Goal: Navigation & Orientation: Find specific page/section

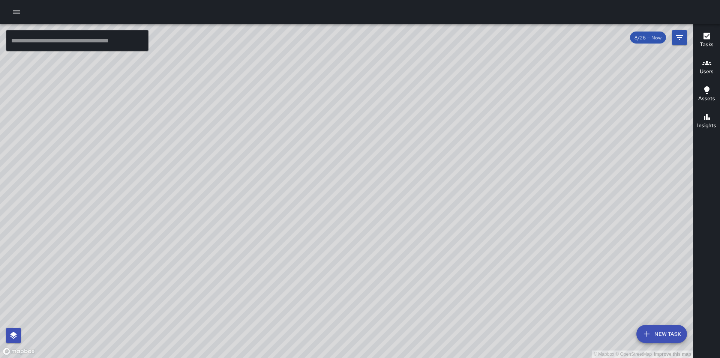
drag, startPoint x: 291, startPoint y: 234, endPoint x: 198, endPoint y: 244, distance: 93.6
click at [187, 240] on div "© Mapbox © OpenStreetMap Improve this map" at bounding box center [346, 191] width 693 height 334
drag, startPoint x: 208, startPoint y: 241, endPoint x: 285, endPoint y: 277, distance: 85.6
click at [285, 277] on div "© Mapbox © OpenStreetMap Improve this map" at bounding box center [346, 191] width 693 height 334
drag, startPoint x: 302, startPoint y: 279, endPoint x: 248, endPoint y: 277, distance: 54.0
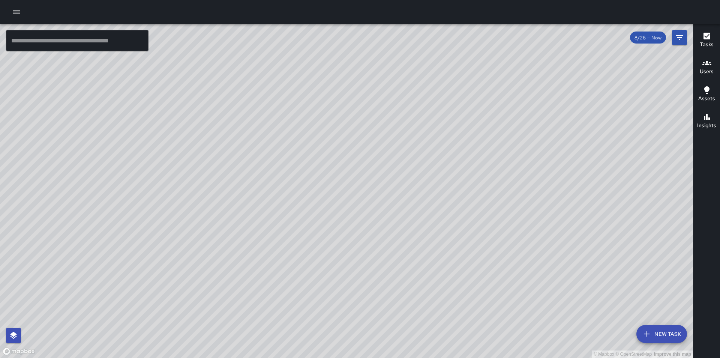
click at [237, 281] on div "© Mapbox © OpenStreetMap Improve this map" at bounding box center [346, 191] width 693 height 334
drag, startPoint x: 258, startPoint y: 259, endPoint x: 333, endPoint y: 266, distance: 76.1
click at [333, 266] on div "© Mapbox © OpenStreetMap Improve this map" at bounding box center [346, 191] width 693 height 334
drag, startPoint x: 334, startPoint y: 249, endPoint x: 100, endPoint y: 258, distance: 234.2
click at [100, 258] on div "© Mapbox © OpenStreetMap Improve this map" at bounding box center [346, 191] width 693 height 334
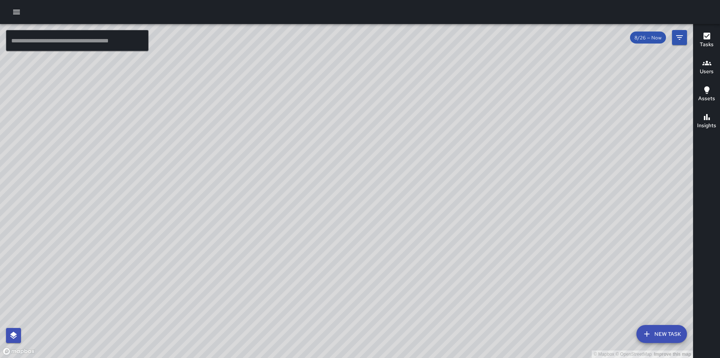
drag, startPoint x: 233, startPoint y: 239, endPoint x: 222, endPoint y: 278, distance: 40.3
click at [222, 278] on div "© Mapbox © OpenStreetMap Improve this map" at bounding box center [346, 191] width 693 height 334
drag, startPoint x: 211, startPoint y: 267, endPoint x: 309, endPoint y: 294, distance: 101.3
click at [300, 290] on div "© Mapbox © OpenStreetMap Improve this map" at bounding box center [346, 191] width 693 height 334
drag, startPoint x: 291, startPoint y: 288, endPoint x: 287, endPoint y: 289, distance: 4.2
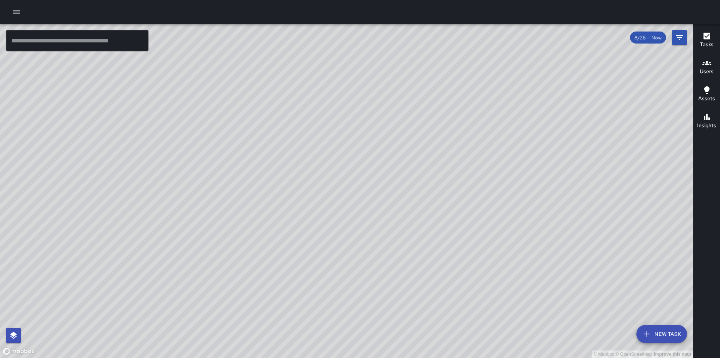
click at [287, 289] on div "© Mapbox © OpenStreetMap Improve this map" at bounding box center [346, 191] width 693 height 334
click at [441, 291] on div "© Mapbox © OpenStreetMap Improve this map" at bounding box center [346, 191] width 693 height 334
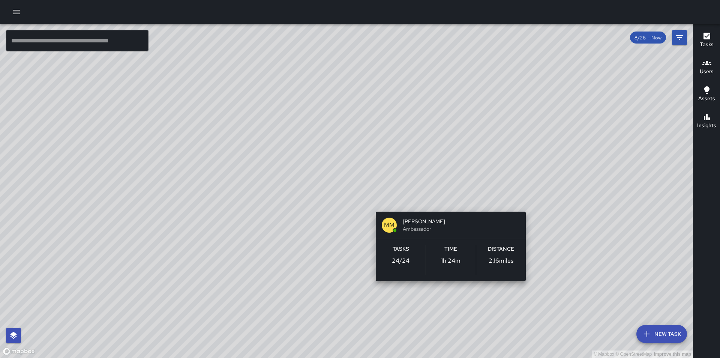
click at [444, 291] on div "© Mapbox © OpenStreetMap Improve this map MM Maria Martinez Ambassador Tasks 24…" at bounding box center [346, 191] width 693 height 334
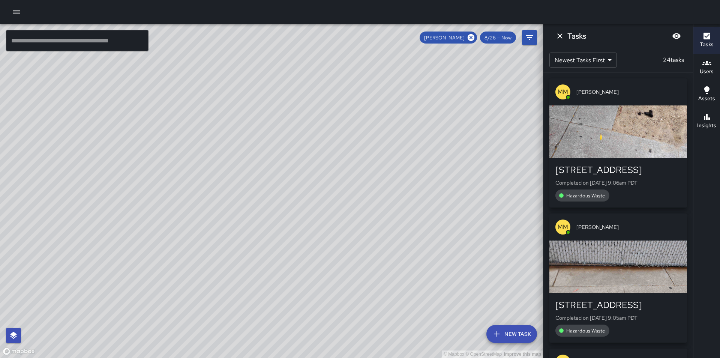
drag, startPoint x: 128, startPoint y: 134, endPoint x: 378, endPoint y: 203, distance: 259.5
click at [503, 227] on div "© Mapbox © OpenStreetMap Improve this map" at bounding box center [271, 191] width 543 height 334
